Goal: Task Accomplishment & Management: Use online tool/utility

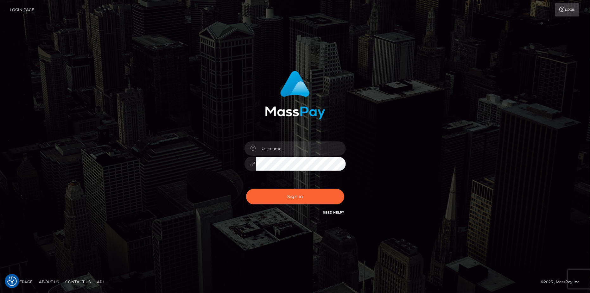
click at [311, 140] on div at bounding box center [295, 161] width 111 height 48
paste input "Jeane.B2"
click at [311, 150] on input "Jeane.B2" at bounding box center [301, 149] width 90 height 14
type input "Jeane.B2"
click at [283, 196] on button "Sign in" at bounding box center [295, 197] width 98 height 16
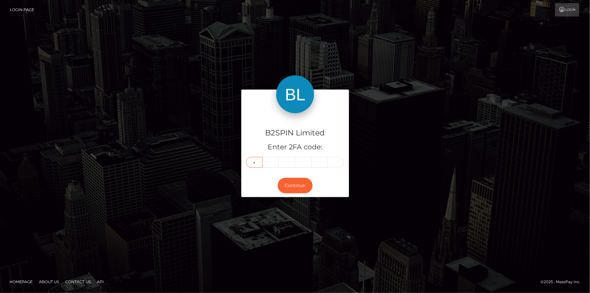
type input "1"
type input "6"
type input "8"
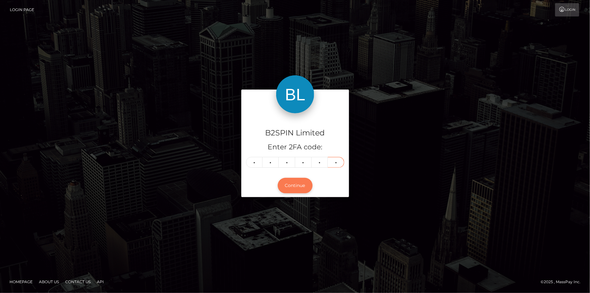
type input "0"
click at [300, 192] on button "Continue" at bounding box center [295, 186] width 35 height 16
click at [290, 181] on button "Continue" at bounding box center [295, 186] width 35 height 16
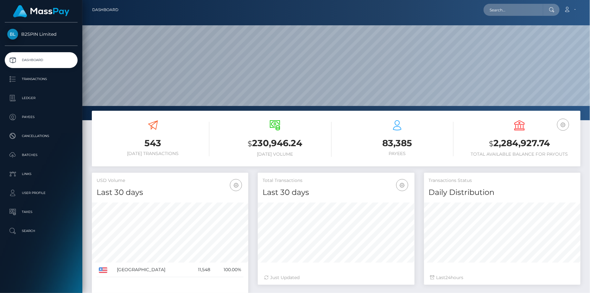
scroll to position [112, 156]
click at [48, 134] on p "Cancellations" at bounding box center [41, 136] width 68 height 10
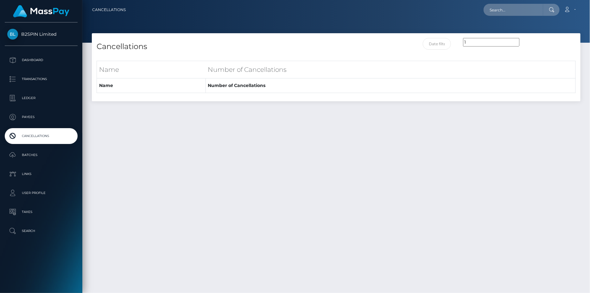
click at [47, 77] on p "Transactions" at bounding box center [41, 79] width 68 height 10
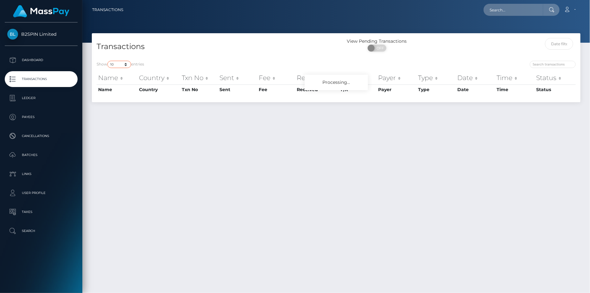
click at [119, 64] on div "Transactions View Pending Transactions ON OFF Show 10 25 50 100 250 500 1,000 3…" at bounding box center [336, 67] width 489 height 69
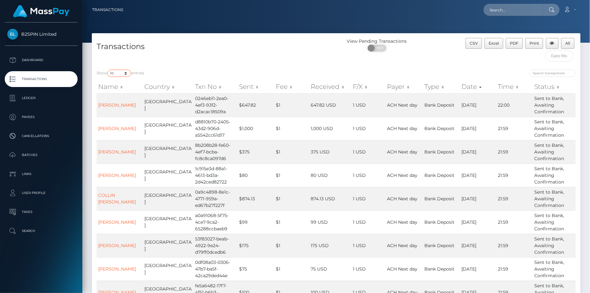
select select "3500"
click at [108, 70] on select "10 25 50 100 250 500 1,000 3,500" at bounding box center [119, 73] width 24 height 7
click at [560, 55] on input "text" at bounding box center [559, 56] width 28 height 12
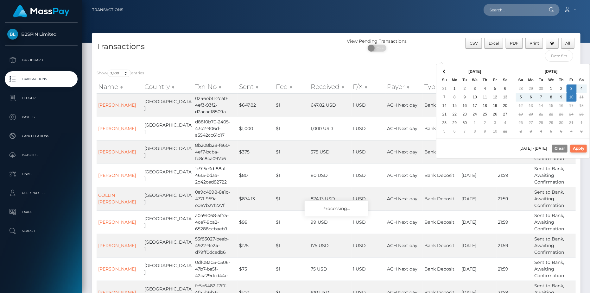
click at [576, 150] on button "Apply" at bounding box center [578, 149] width 16 height 8
type input "[DATE] - [DATE]"
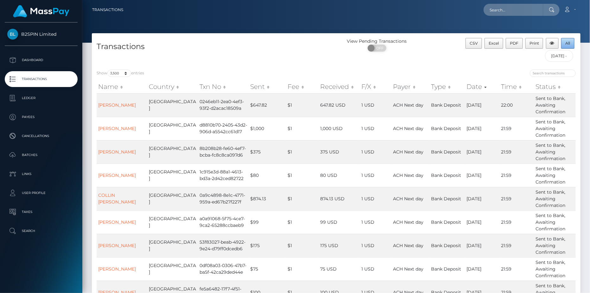
click at [570, 44] on span "All" at bounding box center [568, 43] width 5 height 5
